Goal: Information Seeking & Learning: Learn about a topic

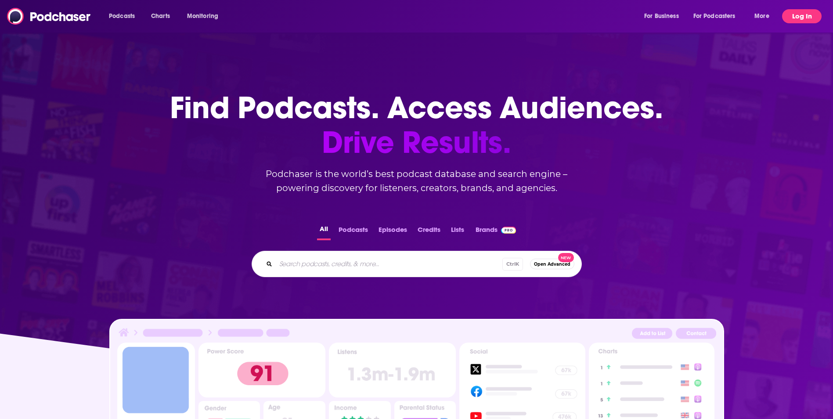
click at [797, 13] on button "Log In" at bounding box center [802, 16] width 40 height 14
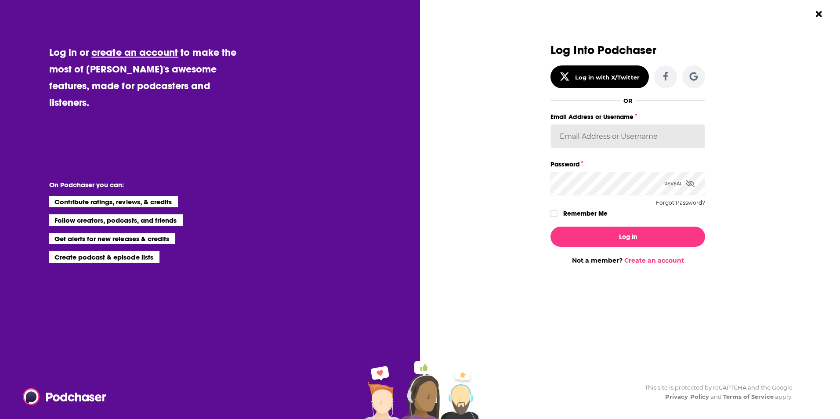
type input "[EMAIL_ADDRESS][DOMAIN_NAME]"
click at [600, 244] on button "Log In" at bounding box center [627, 237] width 155 height 20
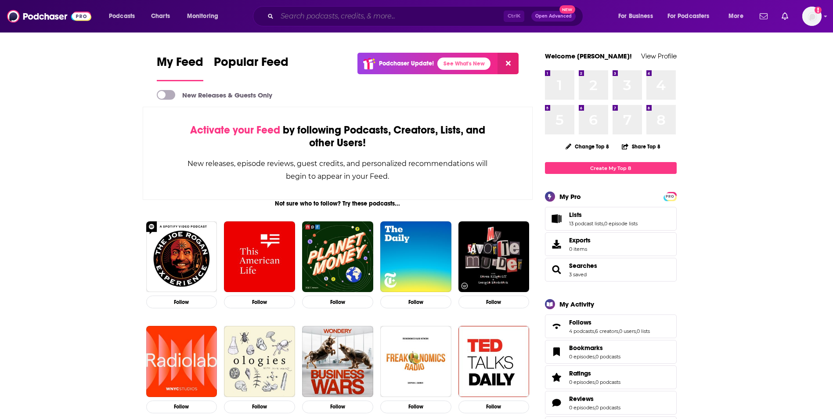
click at [302, 22] on input "Search podcasts, credits, & more..." at bounding box center [390, 16] width 227 height 14
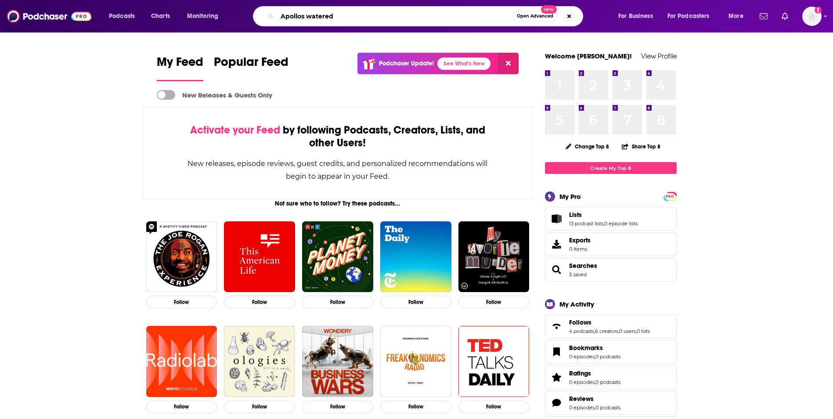
type input "Apollos watered"
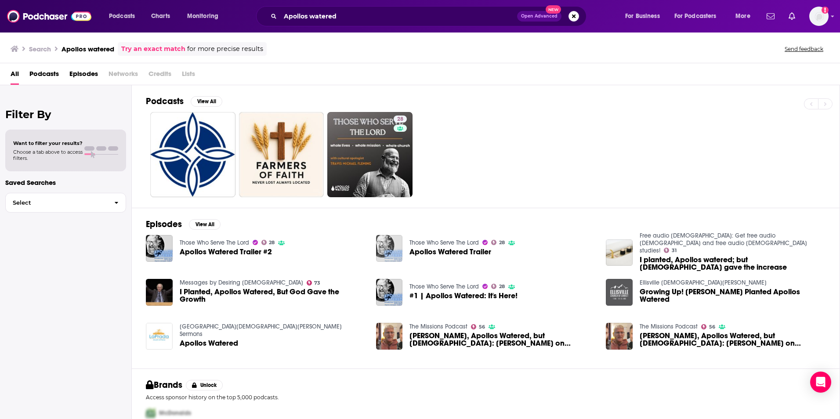
click at [393, 256] on img "Apollos Watered Trailer" at bounding box center [389, 248] width 27 height 27
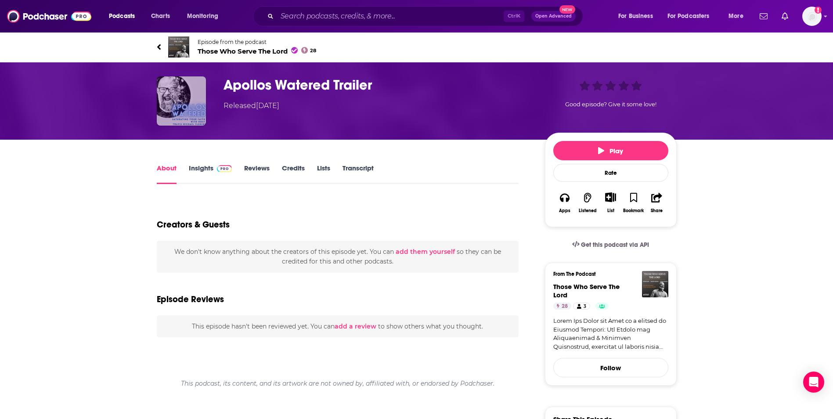
click at [195, 97] on img "Apollos Watered Trailer" at bounding box center [181, 100] width 49 height 49
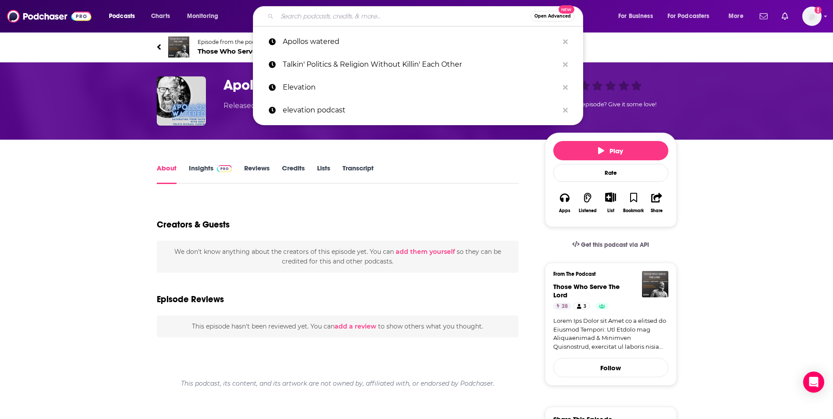
click at [319, 22] on input "Search podcasts, credits, & more..." at bounding box center [403, 16] width 253 height 14
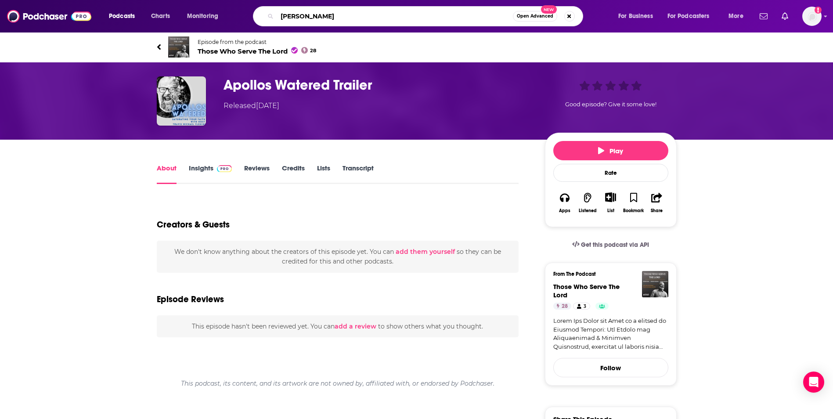
type input "[PERSON_NAME]"
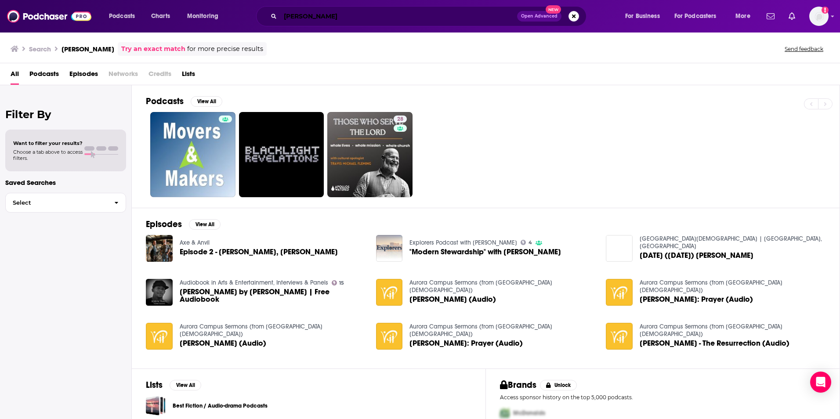
click at [336, 11] on input "[PERSON_NAME]" at bounding box center [398, 16] width 237 height 14
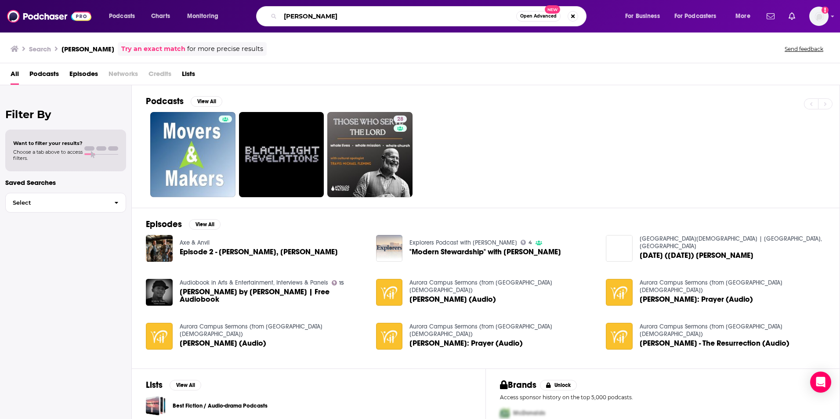
click at [336, 11] on input "[PERSON_NAME]" at bounding box center [398, 16] width 236 height 14
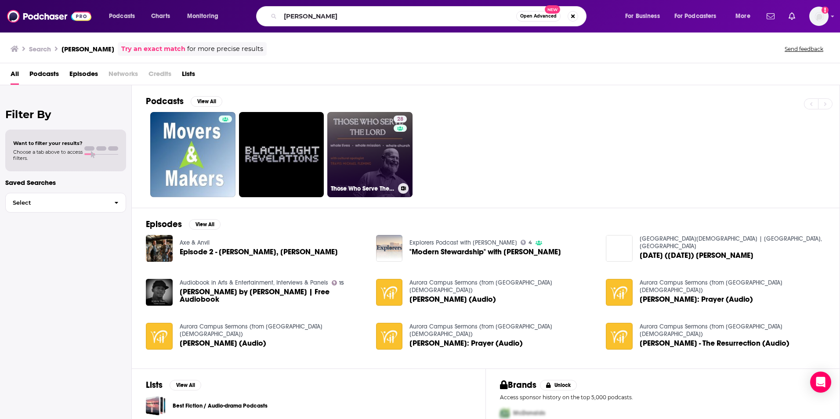
click at [375, 141] on link "28 Those Who Serve The Lord" at bounding box center [369, 154] width 85 height 85
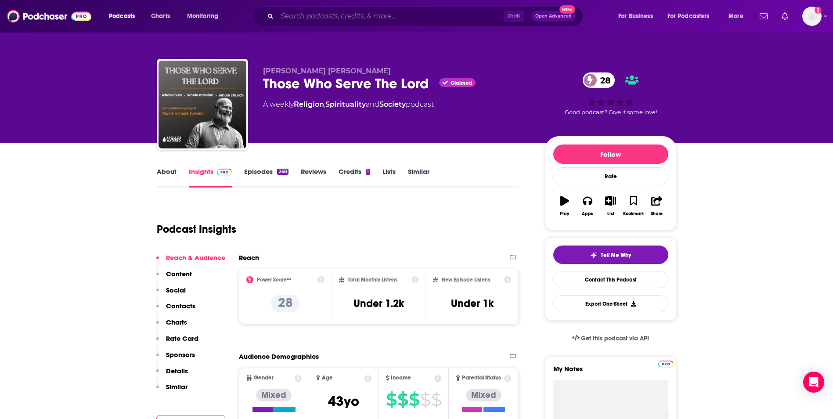
click at [348, 14] on input "Search podcasts, credits, & more..." at bounding box center [390, 16] width 227 height 14
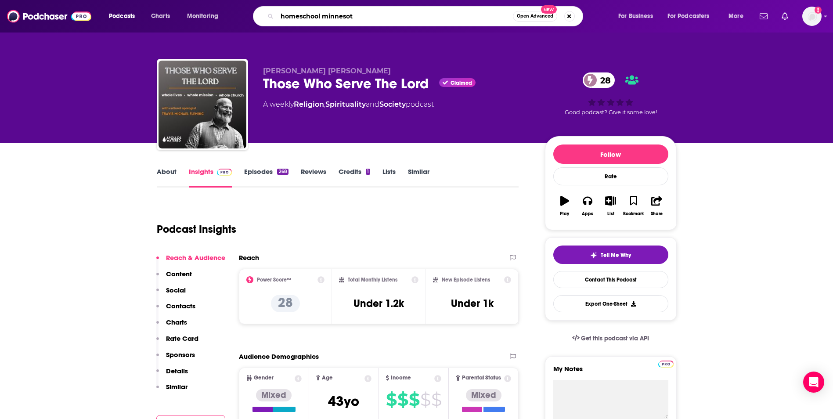
type input "homeschool [US_STATE]"
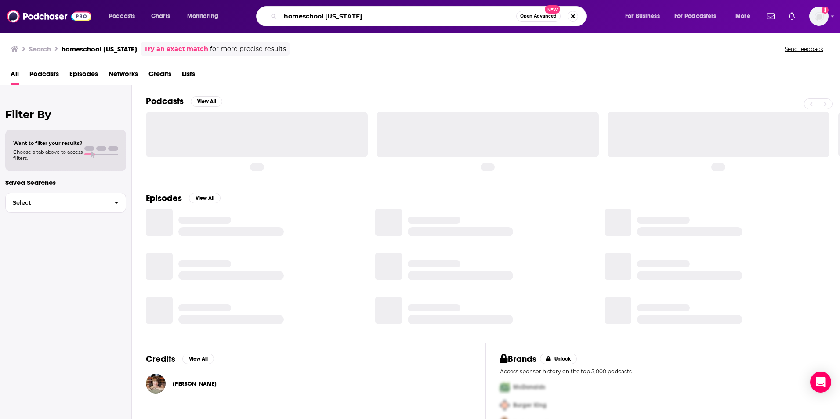
click at [364, 19] on input "homeschool [US_STATE]" at bounding box center [398, 16] width 236 height 14
click at [366, 17] on input "homeschool [US_STATE]" at bounding box center [398, 16] width 236 height 14
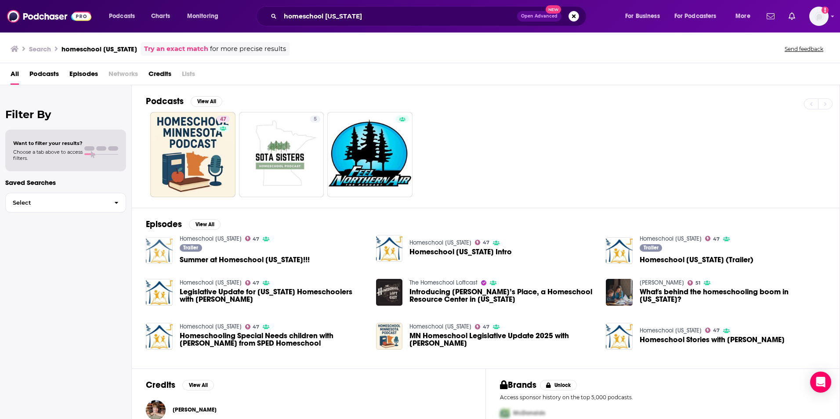
click at [153, 254] on img "Summer at Homeschool Minnesota!!!" at bounding box center [159, 250] width 27 height 27
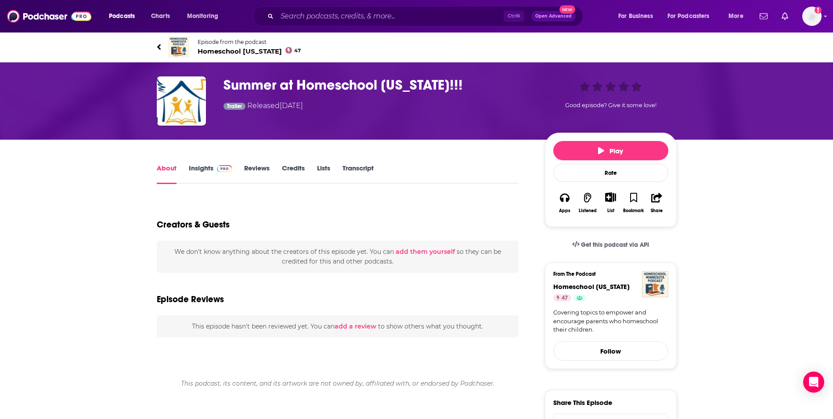
click at [226, 50] on span "Homeschool [US_STATE] 47" at bounding box center [250, 51] width 104 height 8
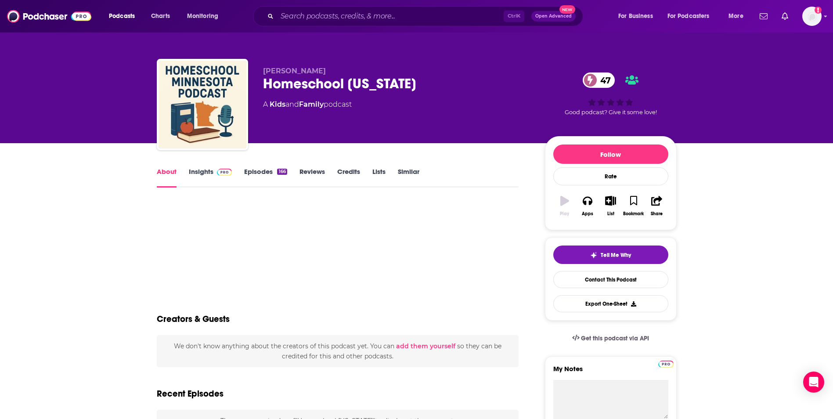
click at [198, 175] on link "Insights" at bounding box center [210, 177] width 43 height 20
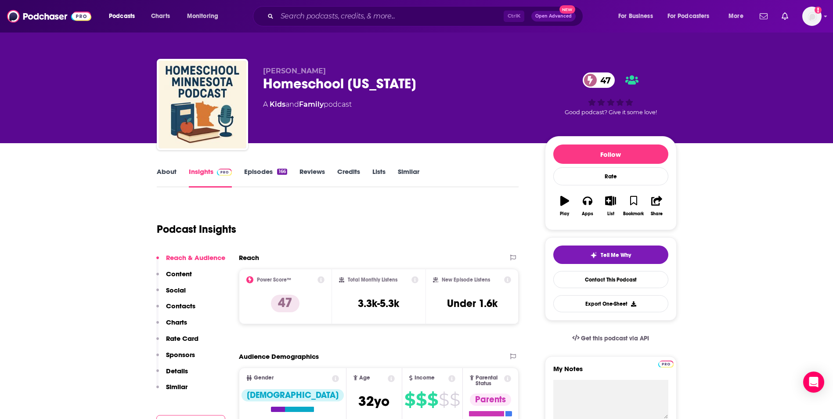
click at [116, 128] on div "[PERSON_NAME] MÂCHÉ Homeschool [US_STATE] 47 A Kids and Family podcast 47 Good …" at bounding box center [416, 71] width 833 height 143
click at [160, 173] on link "About" at bounding box center [167, 177] width 20 height 20
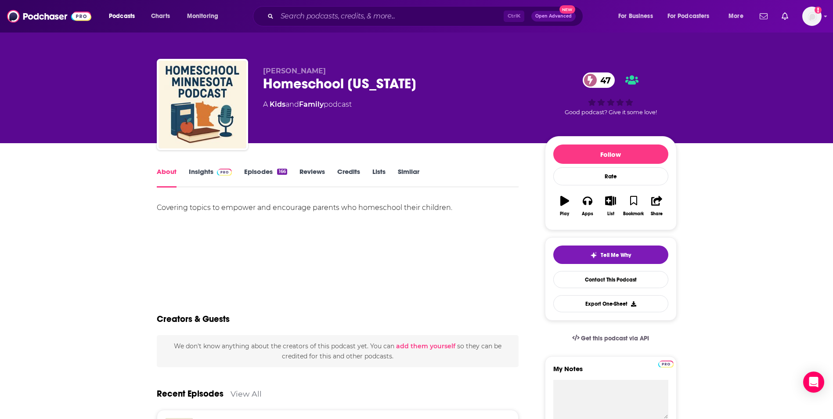
click at [186, 209] on div "Covering topics to empower and encourage parents who homeschool their children." at bounding box center [338, 208] width 362 height 12
copy div "Covering topics to empower and encourage parents who homeschool their children."
